Goal: Transaction & Acquisition: Purchase product/service

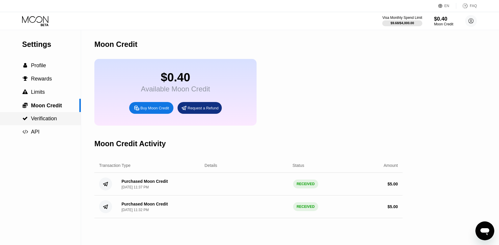
click at [39, 119] on span "Verification" at bounding box center [44, 119] width 26 height 6
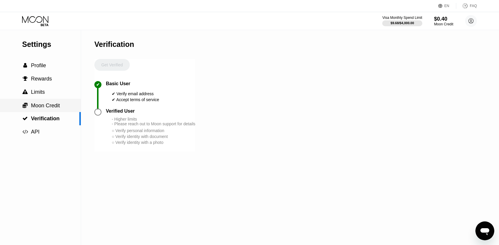
click at [38, 106] on span "Moon Credit" at bounding box center [45, 106] width 29 height 6
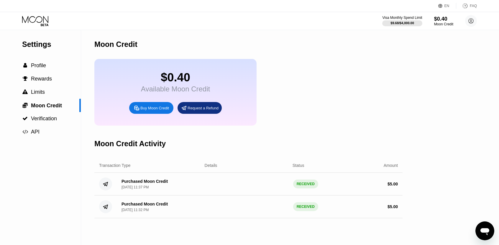
click at [140, 110] on div "Buy Moon Credit" at bounding box center [154, 107] width 29 height 5
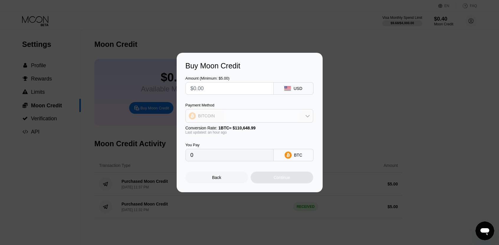
click at [228, 119] on div "BITCOIN" at bounding box center [249, 116] width 127 height 12
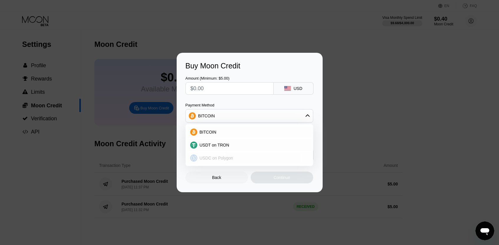
click at [217, 161] on div "USDC on Polygon" at bounding box center [249, 158] width 124 height 12
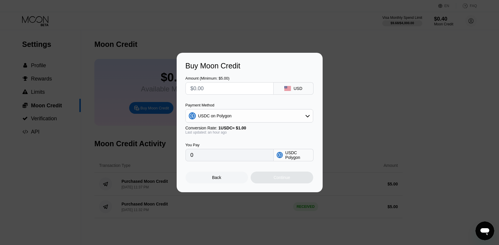
click at [203, 159] on input "0" at bounding box center [229, 155] width 78 height 12
drag, startPoint x: 196, startPoint y: 88, endPoint x: 184, endPoint y: 87, distance: 11.2
click at [184, 87] on div "Buy Moon Credit Amount (Minimum: $5.00) USD Payment Method USDC on Polygon Conv…" at bounding box center [250, 122] width 146 height 139
type input "$1"
type input "1.00000000"
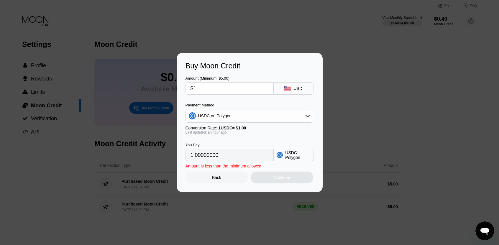
type input "$15"
type input "15.00000000"
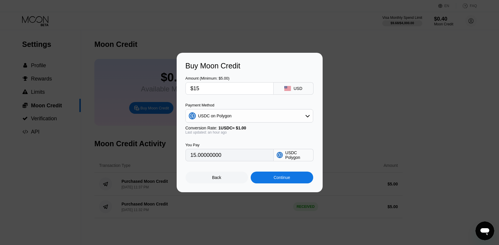
type input "$150"
type input "150.00000000"
type input "$150"
click at [277, 178] on div "Continue" at bounding box center [281, 177] width 17 height 5
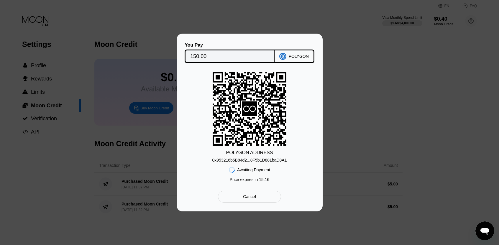
click at [383, 88] on div "You Pay 150.00 POLYGON POLYGON ADDRESS 0x953216b5B84d2...8F5b1D881baD8A1 Awaiti…" at bounding box center [249, 123] width 499 height 178
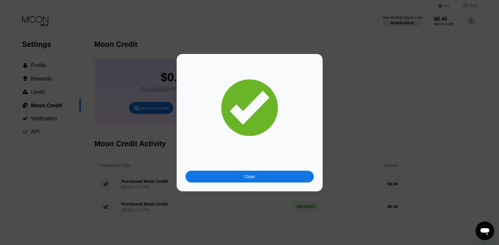
click at [245, 175] on div "Close" at bounding box center [249, 176] width 11 height 5
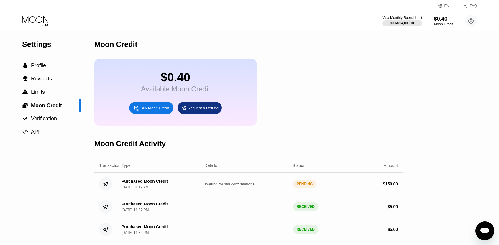
click at [265, 39] on div "Moon Credit" at bounding box center [248, 44] width 308 height 29
click at [34, 65] on span "Profile" at bounding box center [38, 65] width 15 height 6
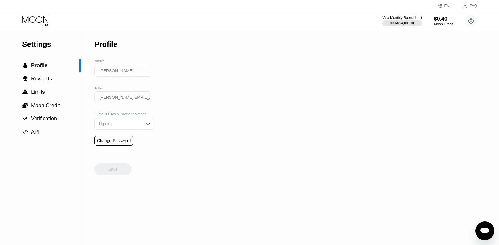
click at [36, 42] on div "Settings" at bounding box center [51, 44] width 59 height 9
click at [44, 46] on div "Settings" at bounding box center [51, 44] width 59 height 9
click at [42, 21] on icon at bounding box center [35, 21] width 27 height 10
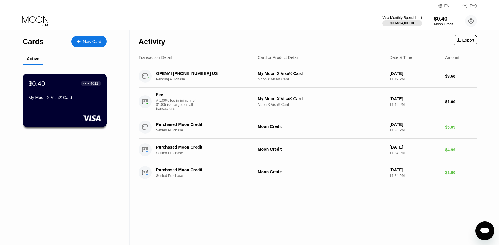
click at [56, 96] on div "$0.40 ● ● ● ● 4011 My Moon X Visa® Card" at bounding box center [65, 91] width 72 height 23
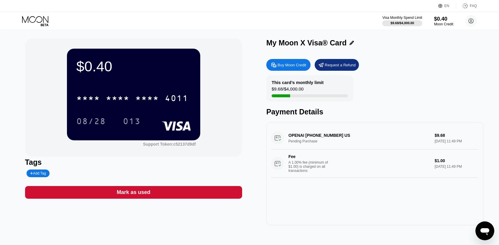
click at [294, 67] on div "Buy Moon Credit" at bounding box center [291, 64] width 29 height 5
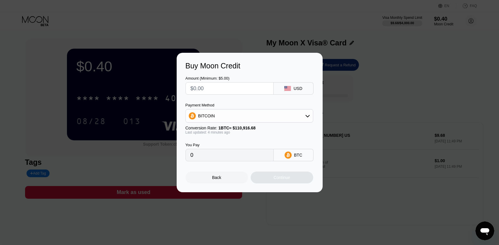
click at [208, 178] on div "Back" at bounding box center [216, 178] width 62 height 12
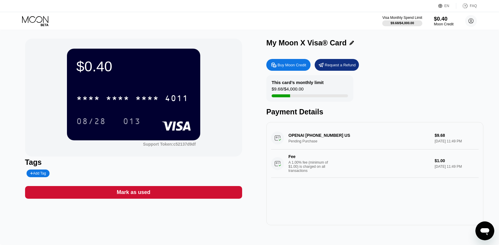
click at [439, 20] on div "$0.40" at bounding box center [443, 19] width 20 height 6
